Goal: Find specific page/section: Find specific page/section

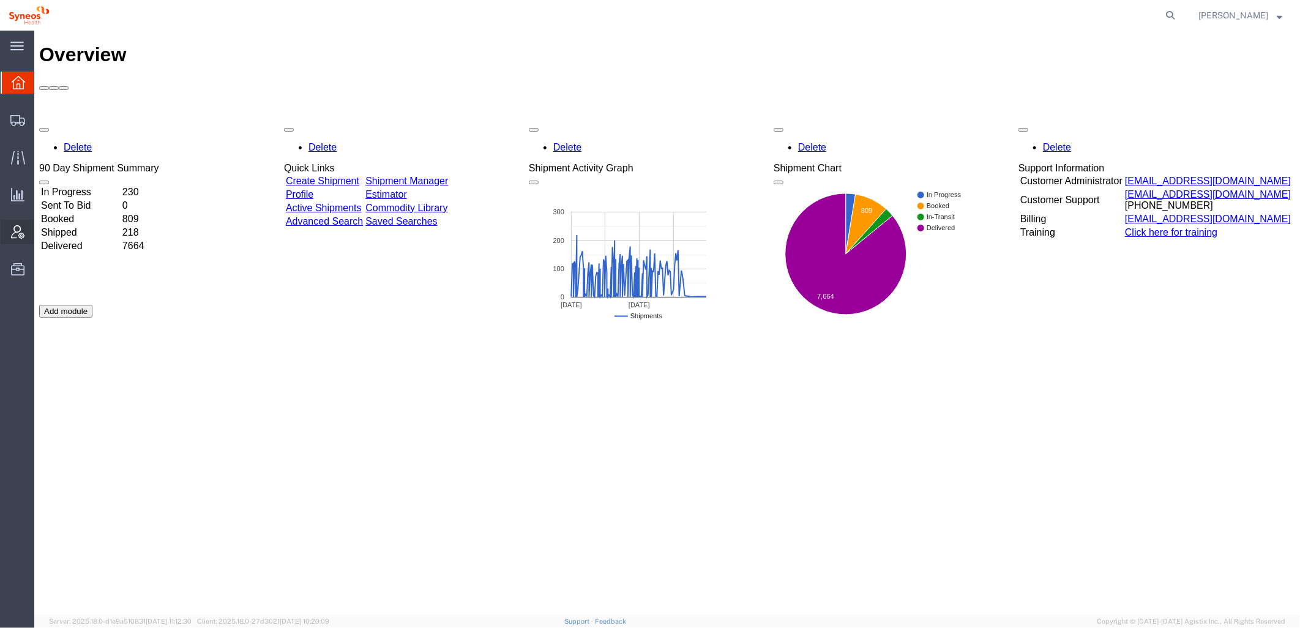
click at [11, 233] on icon at bounding box center [17, 231] width 13 height 13
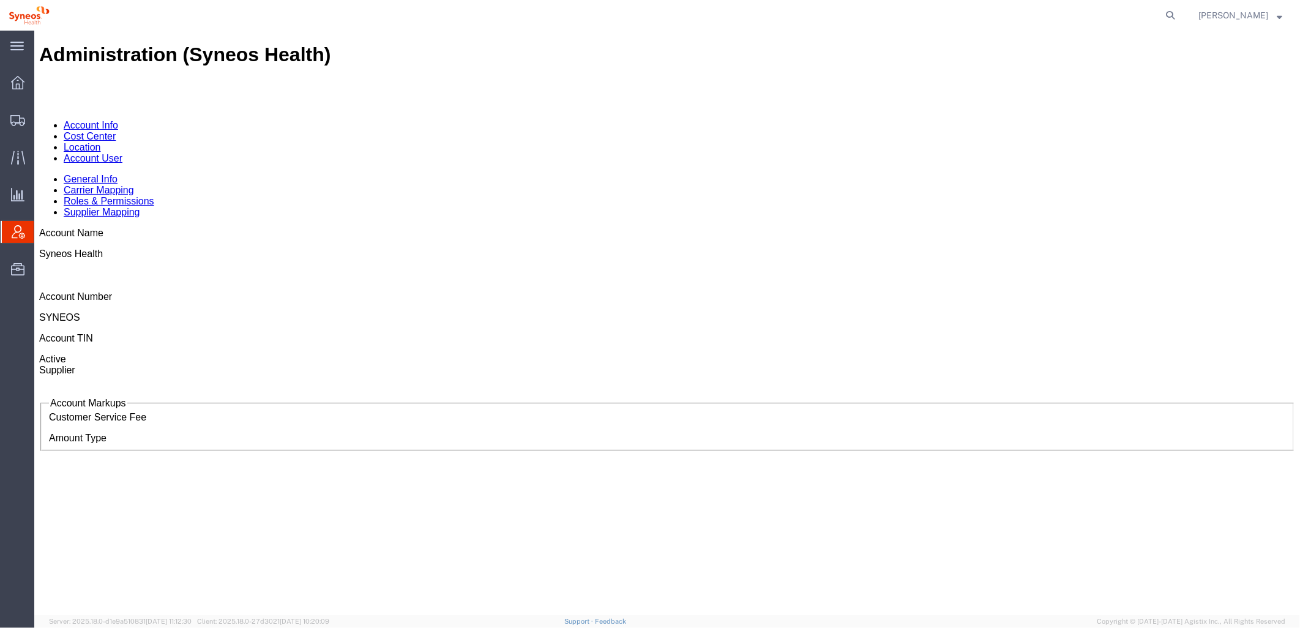
click at [26, 236] on div at bounding box center [18, 232] width 34 height 22
click at [122, 152] on link "Account User" at bounding box center [92, 157] width 59 height 10
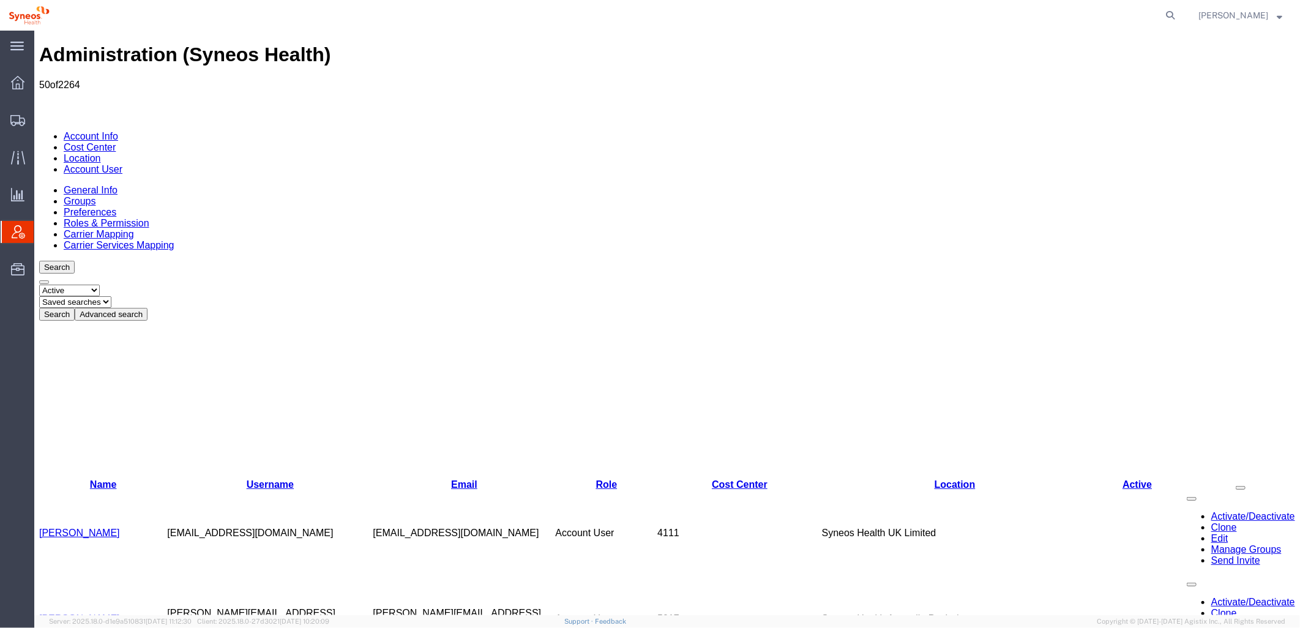
click at [147, 307] on button "Advanced search" at bounding box center [110, 313] width 73 height 13
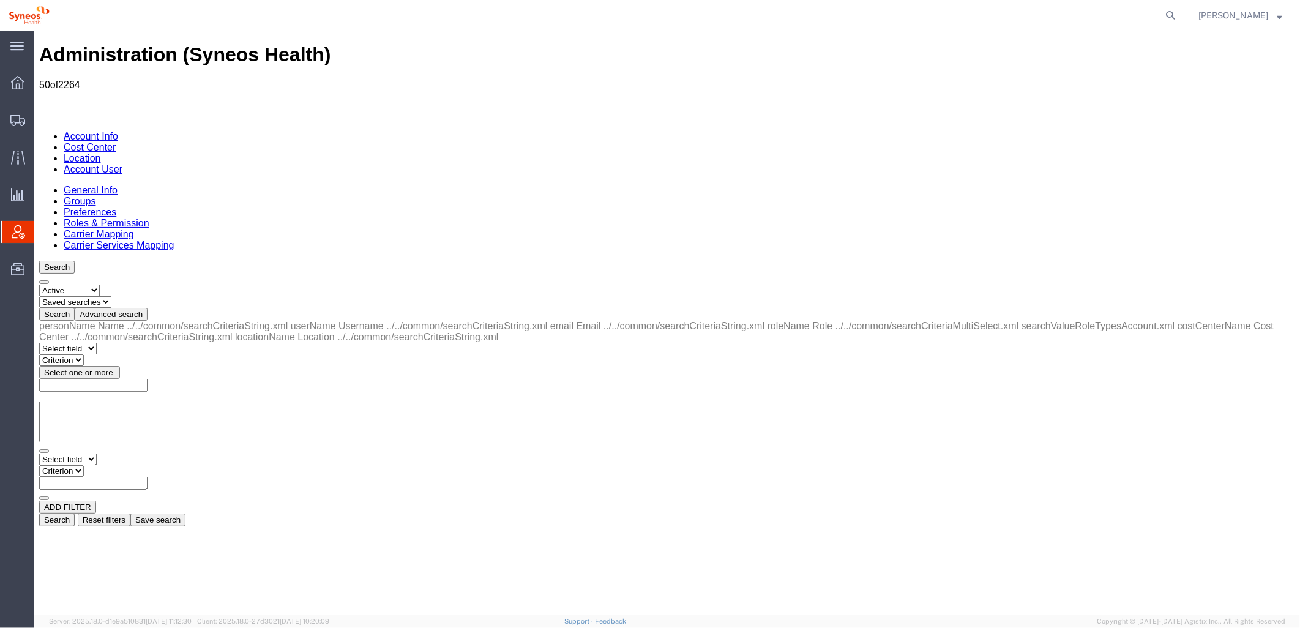
click at [96, 453] on select "Select field Cost Center Email Location Name Role Username" at bounding box center [68, 459] width 58 height 12
click at [39, 453] on select "Select field Cost Center Email Location Name Role Username" at bounding box center [68, 459] width 58 height 12
click at [112, 465] on select "Criterion contains does not contain is is blank is not blank starts with" at bounding box center [75, 471] width 73 height 12
select select "contains"
click at [112, 465] on select "Criterion contains does not contain is is blank is not blank starts with" at bounding box center [75, 471] width 73 height 12
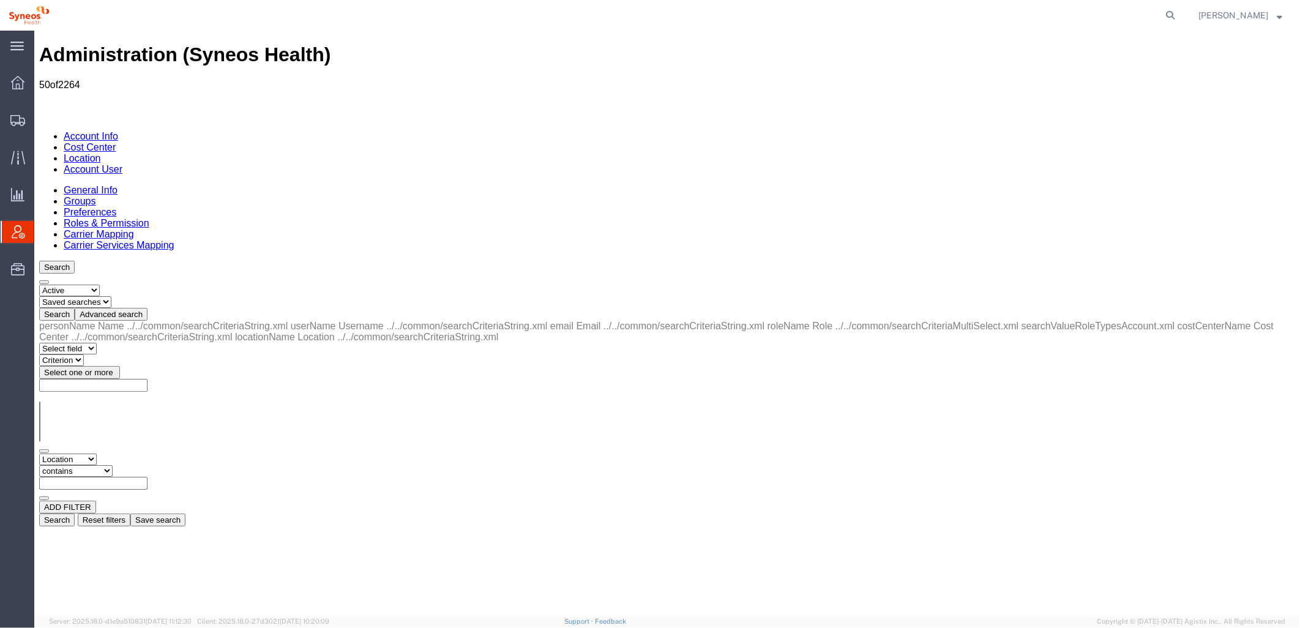
click at [147, 476] on input "text" at bounding box center [93, 482] width 108 height 13
type input "zdnu"
click at [74, 513] on button "Search" at bounding box center [57, 519] width 36 height 13
